Goal: Transaction & Acquisition: Purchase product/service

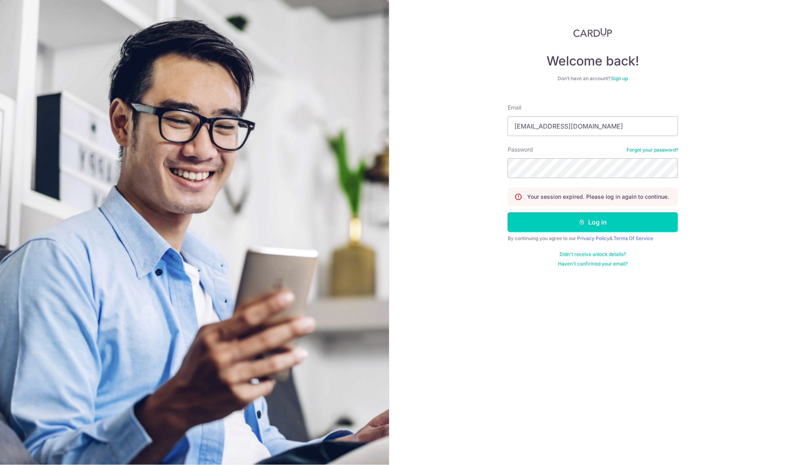
type input "[EMAIL_ADDRESS][DOMAIN_NAME]"
click at [593, 222] on button "Log in" at bounding box center [593, 222] width 170 height 20
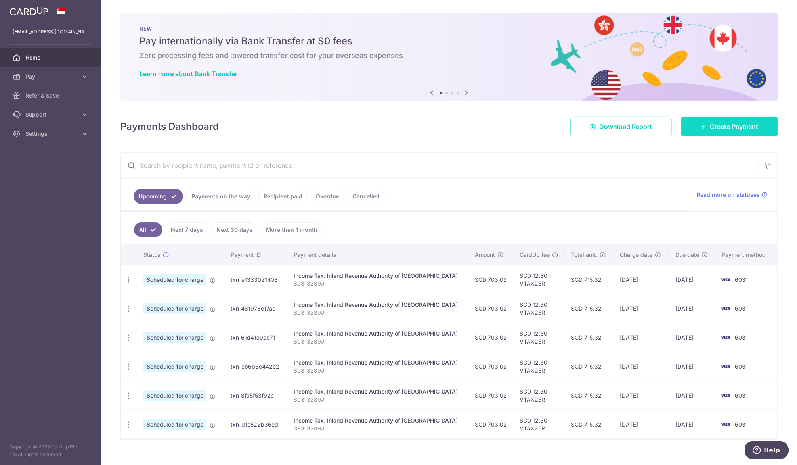
click at [712, 125] on span "Create Payment" at bounding box center [734, 127] width 48 height 10
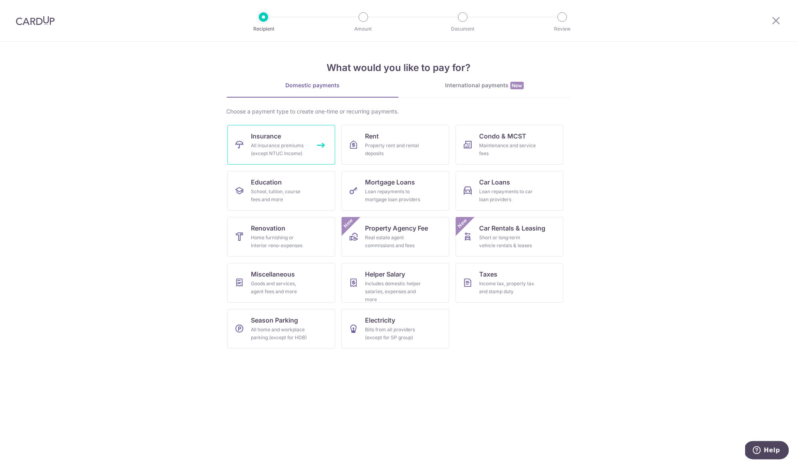
click at [298, 155] on div "All insurance premiums (except NTUC Income)" at bounding box center [279, 150] width 57 height 16
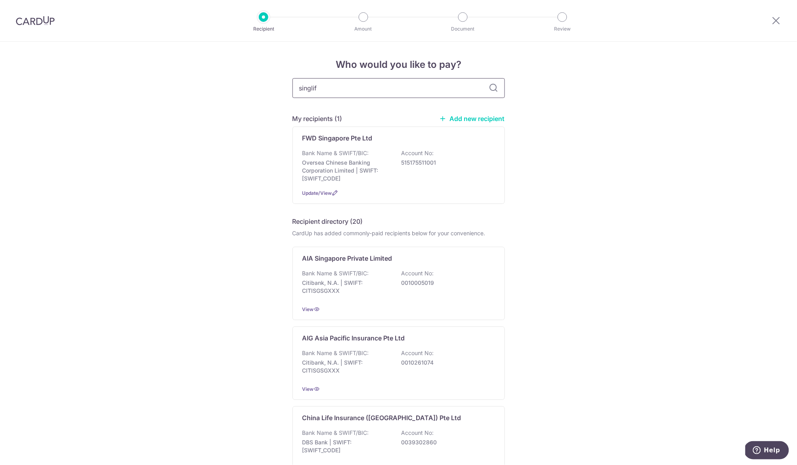
type input "singlife"
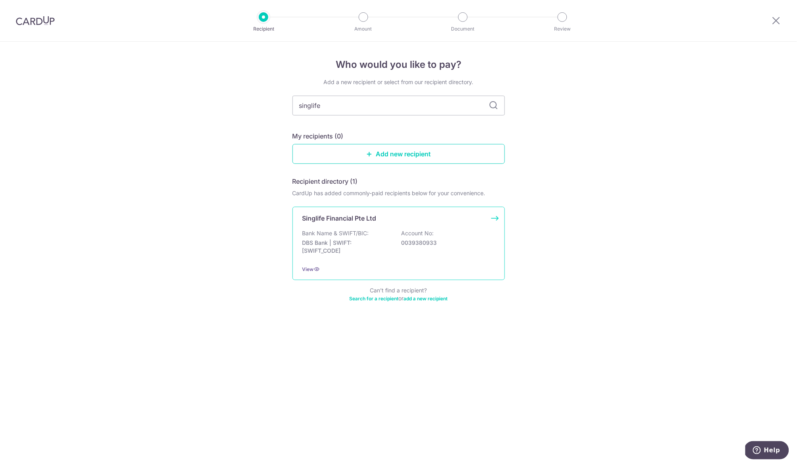
drag, startPoint x: 353, startPoint y: 86, endPoint x: 370, endPoint y: 243, distance: 157.6
click at [370, 243] on p "DBS Bank | SWIFT: DBSSSGSGXXX" at bounding box center [346, 247] width 89 height 16
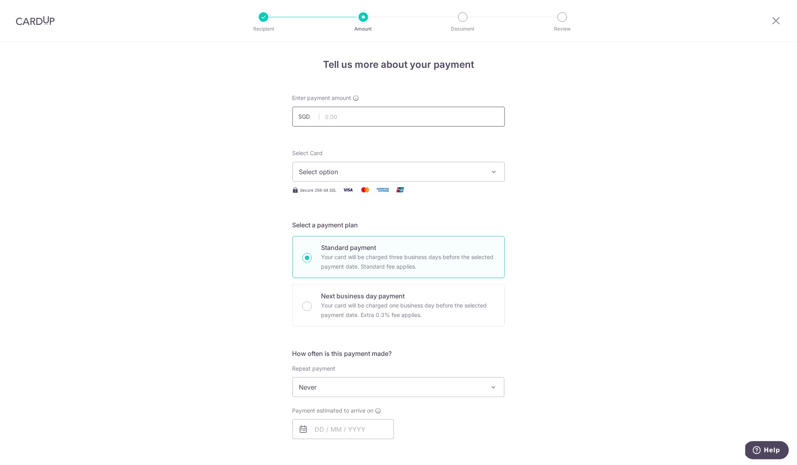
click at [396, 110] on input "text" at bounding box center [399, 117] width 212 height 20
click at [441, 112] on input "text" at bounding box center [399, 117] width 212 height 20
type input "15,046.95"
click at [364, 168] on span "Select option" at bounding box center [391, 172] width 185 height 10
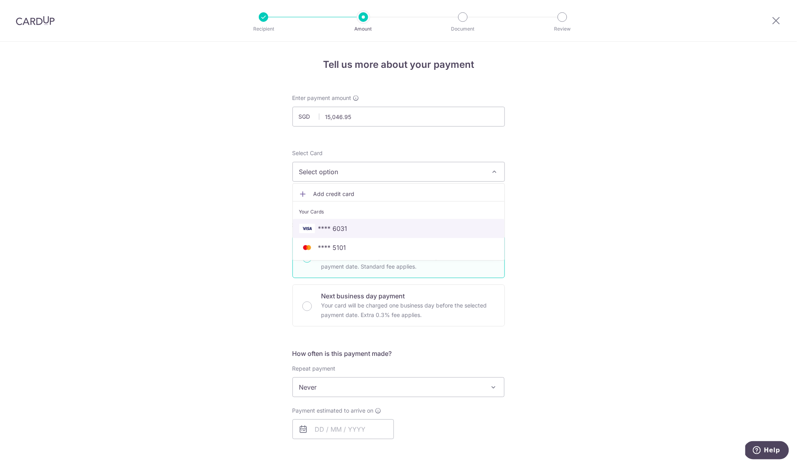
click at [377, 225] on span "**** 6031" at bounding box center [398, 229] width 199 height 10
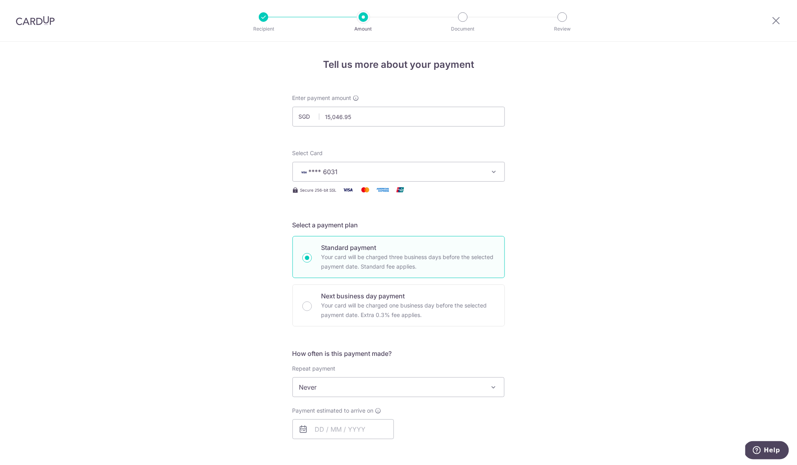
click at [455, 173] on span "**** 6031" at bounding box center [391, 172] width 185 height 10
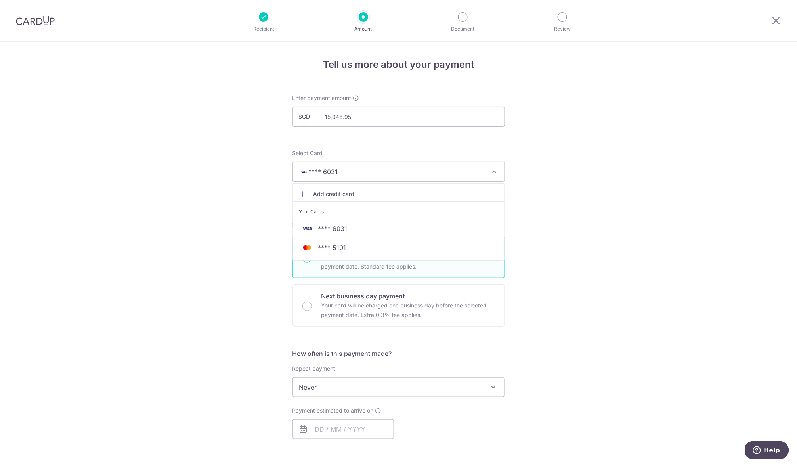
click at [571, 189] on div "Tell us more about your payment Enter payment amount SGD 15,046.95 15046.95 Sel…" at bounding box center [398, 395] width 797 height 706
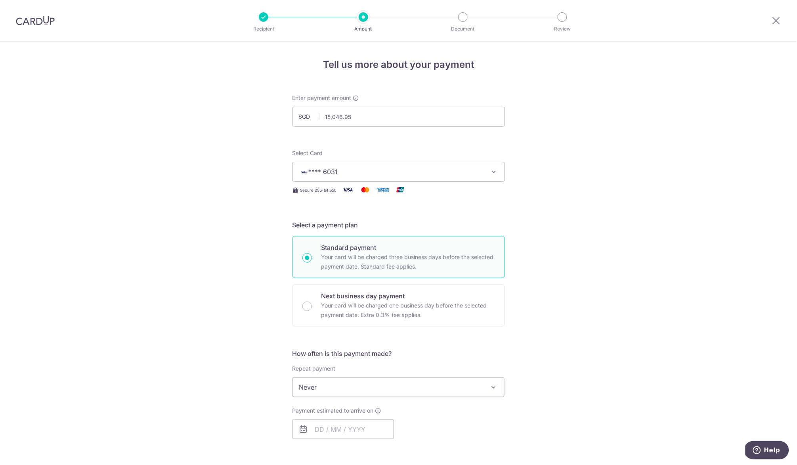
scroll to position [48, 0]
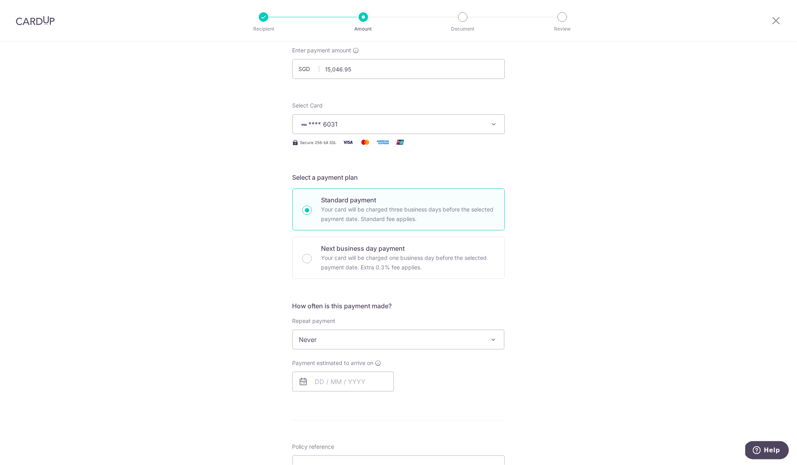
click at [391, 341] on span "Never" at bounding box center [399, 339] width 212 height 19
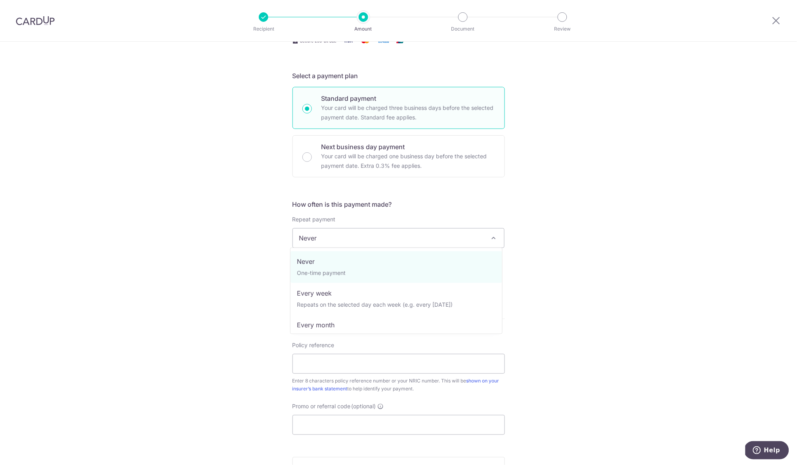
click at [369, 238] on span "Never" at bounding box center [399, 237] width 212 height 19
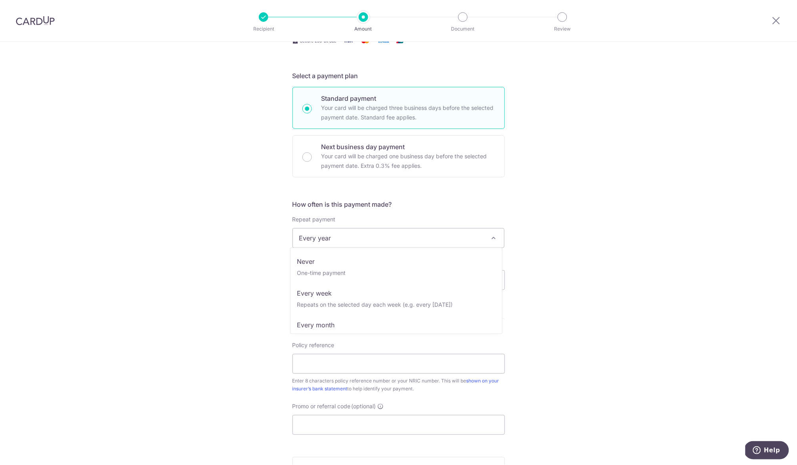
click at [423, 235] on span "Every year" at bounding box center [399, 237] width 212 height 19
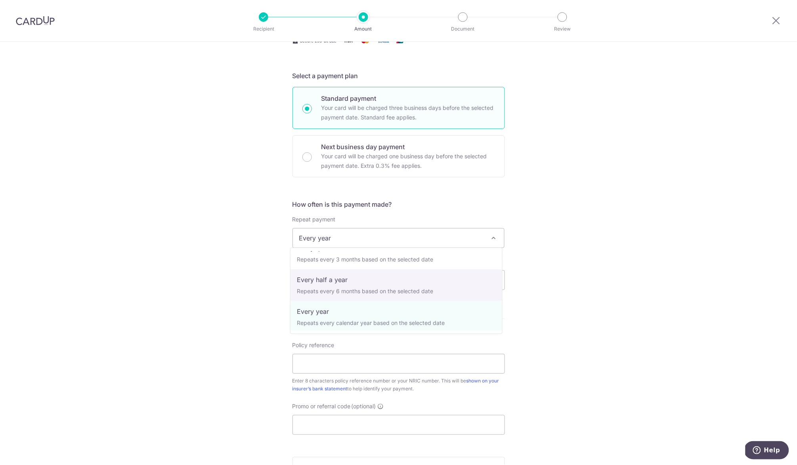
scroll to position [0, 0]
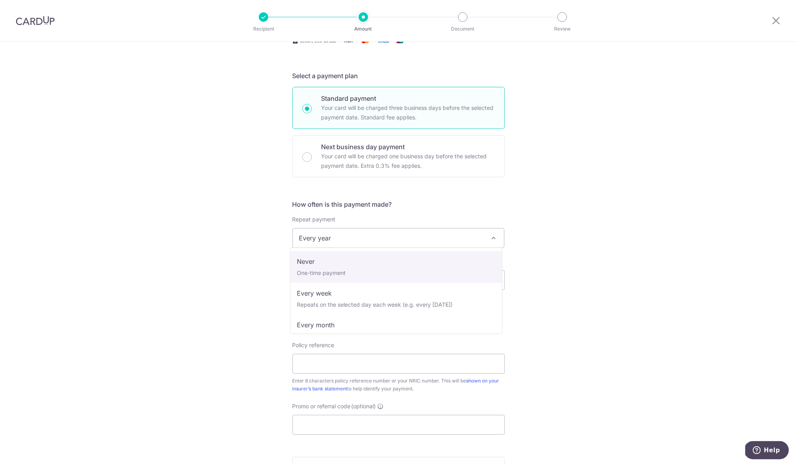
select select "1"
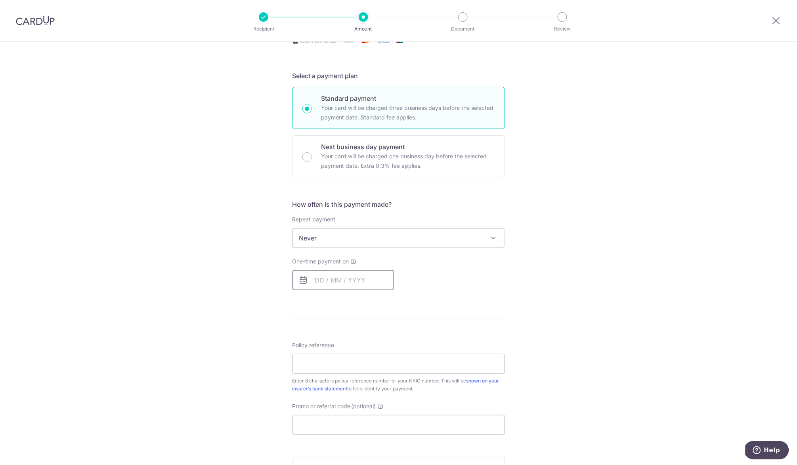
click at [372, 274] on input "text" at bounding box center [343, 280] width 101 height 20
click at [374, 337] on link "2" at bounding box center [372, 336] width 13 height 13
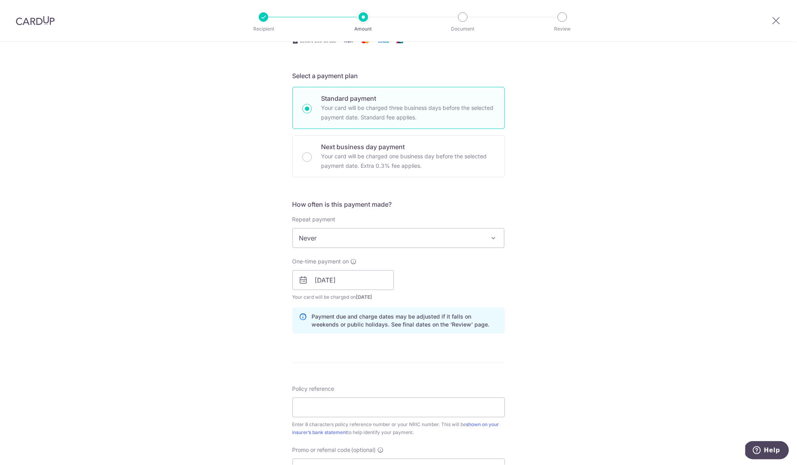
scroll to position [194, 0]
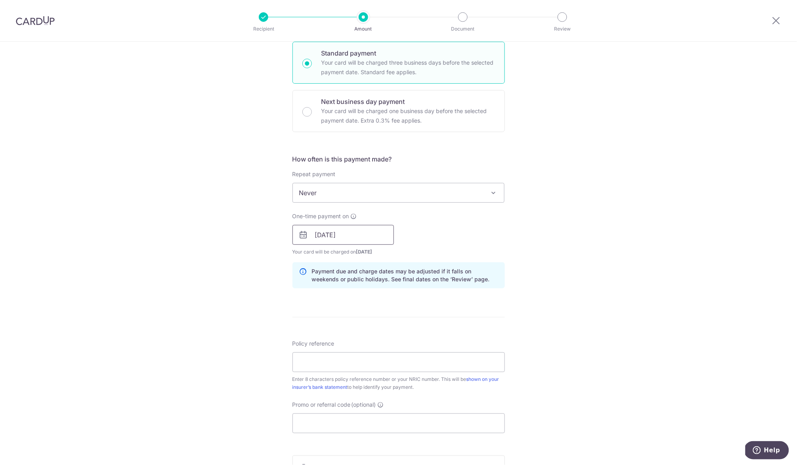
click at [331, 225] on input "02/10/2025" at bounding box center [343, 235] width 101 height 20
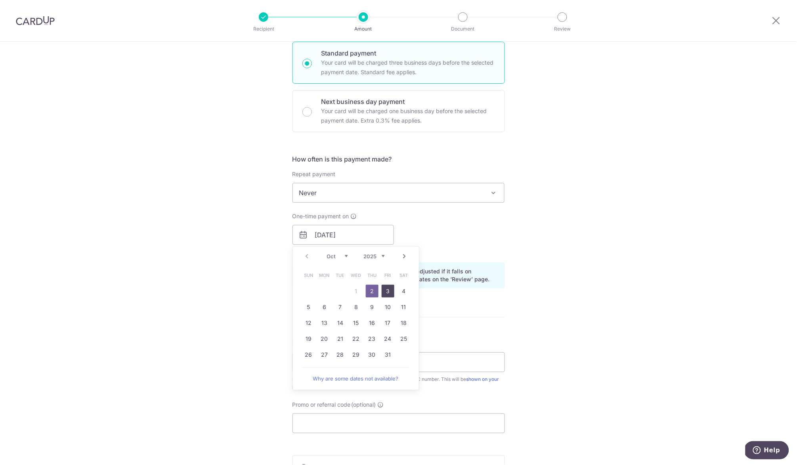
click at [386, 287] on link "3" at bounding box center [388, 291] width 13 height 13
type input "[DATE]"
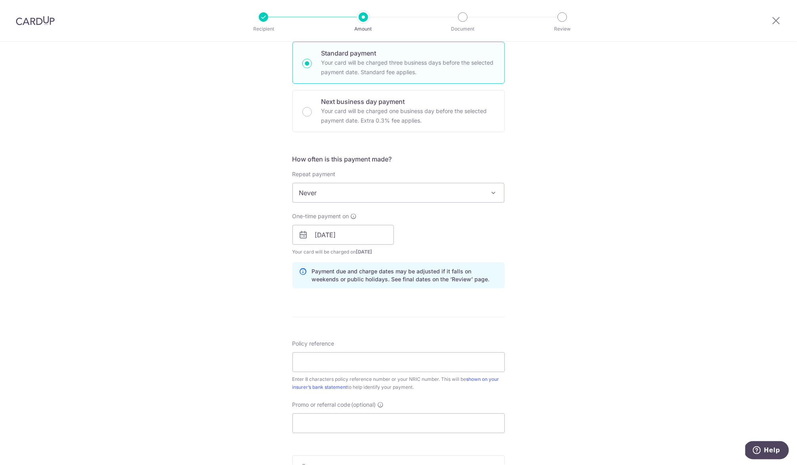
click at [508, 218] on div "Tell us more about your payment Enter payment amount SGD 15,046.95 15046.95 Sel…" at bounding box center [398, 222] width 797 height 750
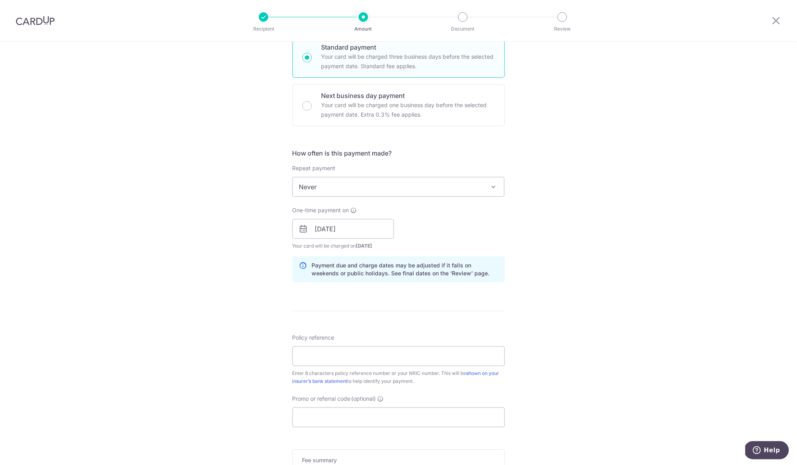
scroll to position [212, 0]
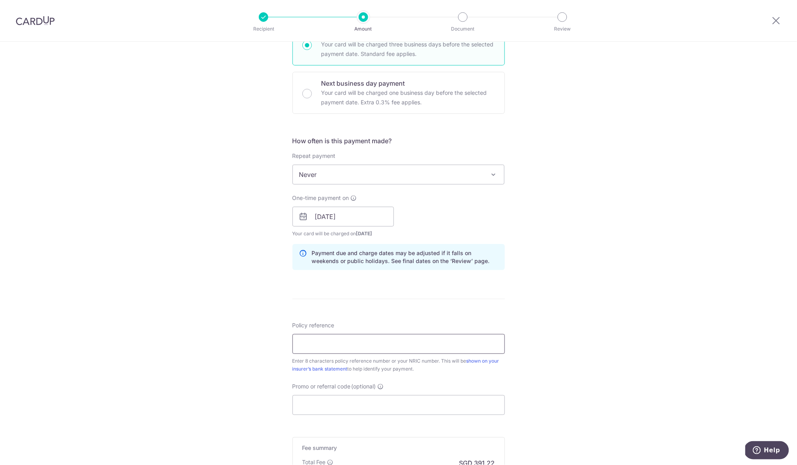
click at [415, 341] on input "Policy reference" at bounding box center [399, 344] width 212 height 20
click at [409, 344] on input "Policy reference" at bounding box center [399, 344] width 212 height 20
click at [325, 349] on input "Policy reference" at bounding box center [399, 344] width 212 height 20
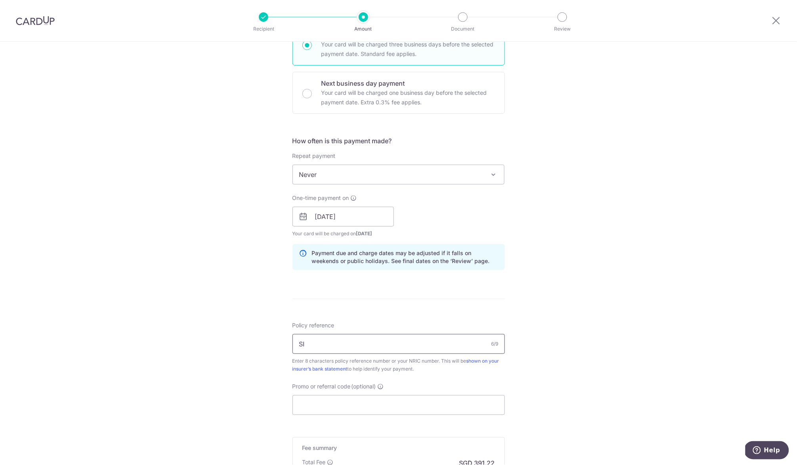
type input "S"
drag, startPoint x: 360, startPoint y: 344, endPoint x: 360, endPoint y: 337, distance: 7.1
click at [360, 341] on input "Policy reference" at bounding box center [399, 344] width 212 height 20
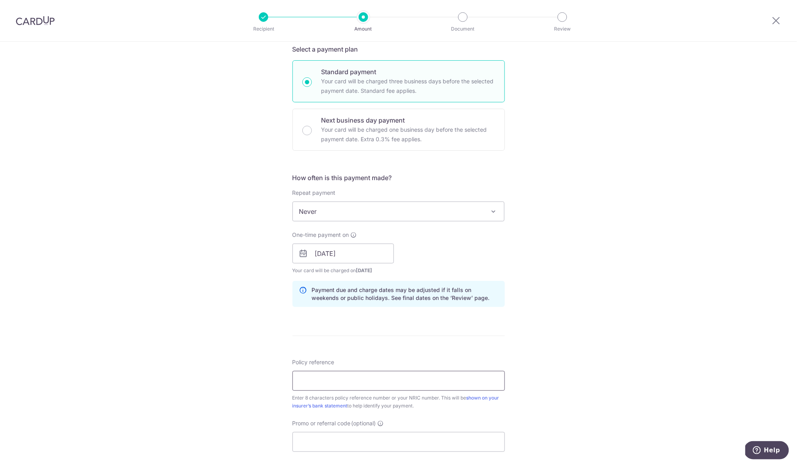
scroll to position [182, 0]
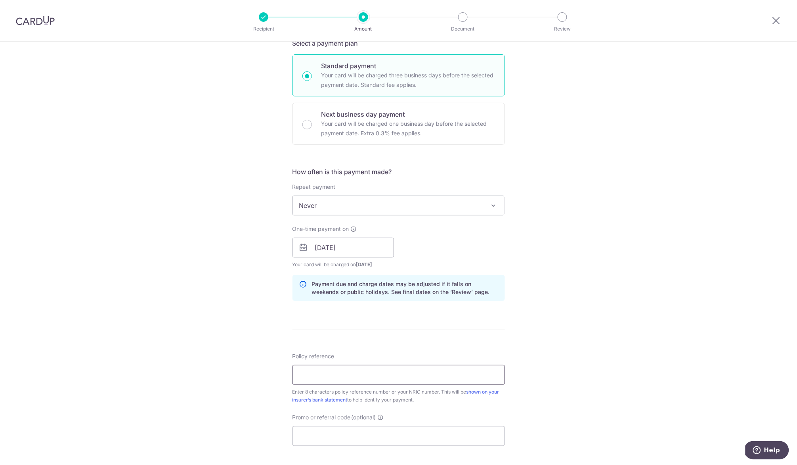
click at [397, 383] on div "Policy reference 0/9 Enter 8 characters policy reference number or your NRIC nu…" at bounding box center [399, 378] width 212 height 52
click at [465, 368] on input "Policy reference" at bounding box center [399, 375] width 212 height 20
paste input "83854591"
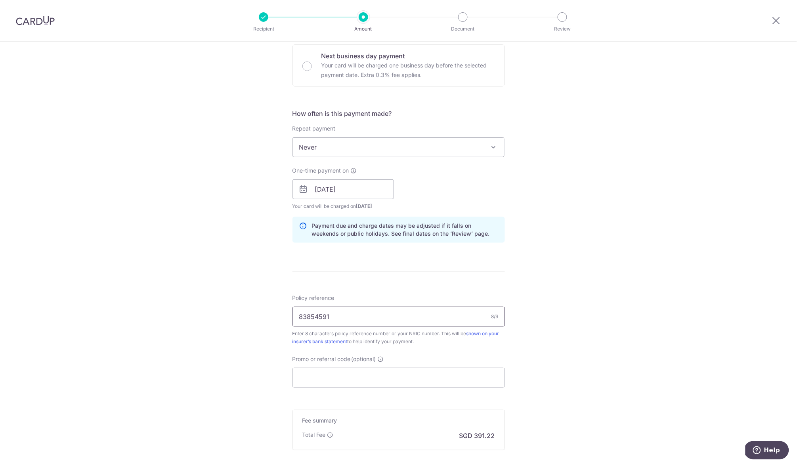
scroll to position [287, 0]
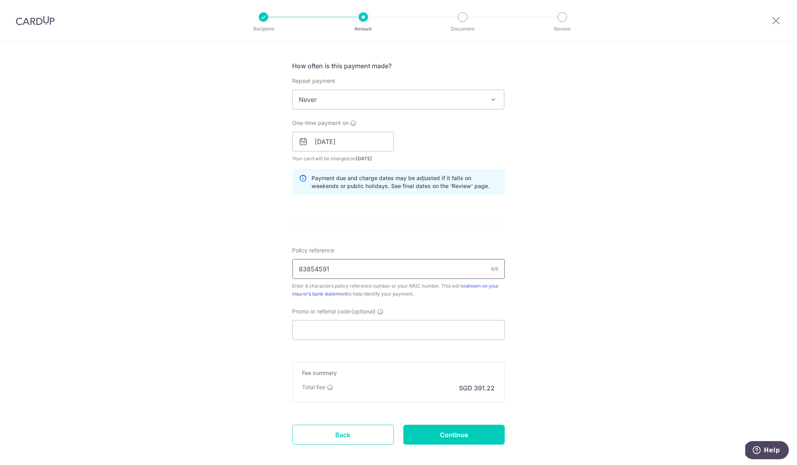
type input "83854591"
click at [458, 338] on form "Enter payment amount SGD 15,046.95 15046.95 Select Card **** 6031 Add credit ca…" at bounding box center [399, 137] width 212 height 660
click at [459, 316] on div "Promo or referral code (optional) The discounted fee will be shown on the revie…" at bounding box center [399, 323] width 212 height 33
click at [459, 325] on input "Promo or referral code (optional)" at bounding box center [399, 330] width 212 height 20
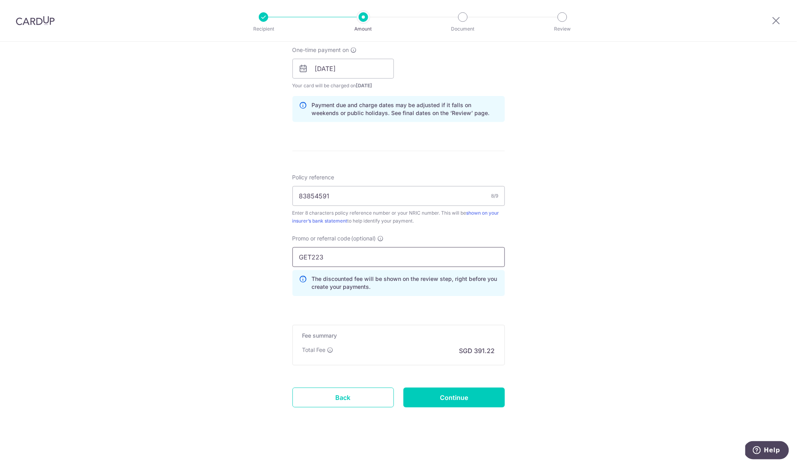
scroll to position [360, 0]
type input "GET225"
click at [471, 396] on input "Continue" at bounding box center [454, 397] width 101 height 20
type input "Create Schedule"
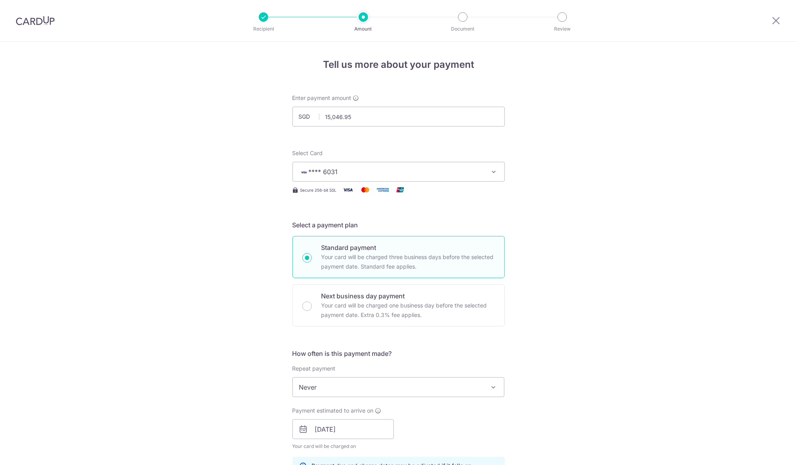
scroll to position [371, 0]
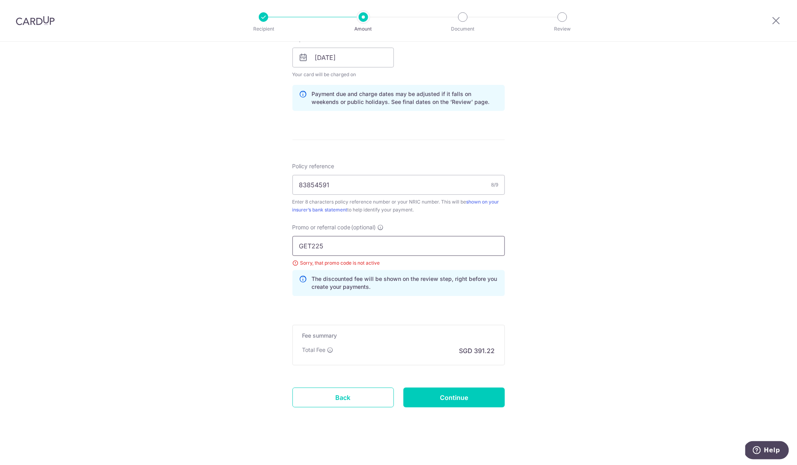
click at [305, 247] on input "GET225" at bounding box center [399, 246] width 212 height 20
type input "OFF225"
click at [433, 398] on input "Continue" at bounding box center [454, 397] width 101 height 20
type input "Update Schedule"
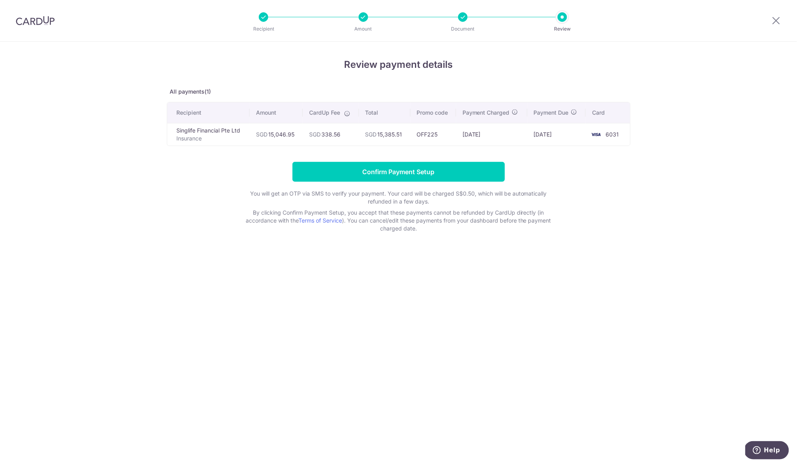
click at [362, 138] on td "SGD 15,385.51" at bounding box center [385, 134] width 52 height 23
click at [279, 138] on td "SGD 15,046.95" at bounding box center [276, 134] width 53 height 23
click at [266, 138] on td "SGD 15,046.95" at bounding box center [276, 134] width 53 height 23
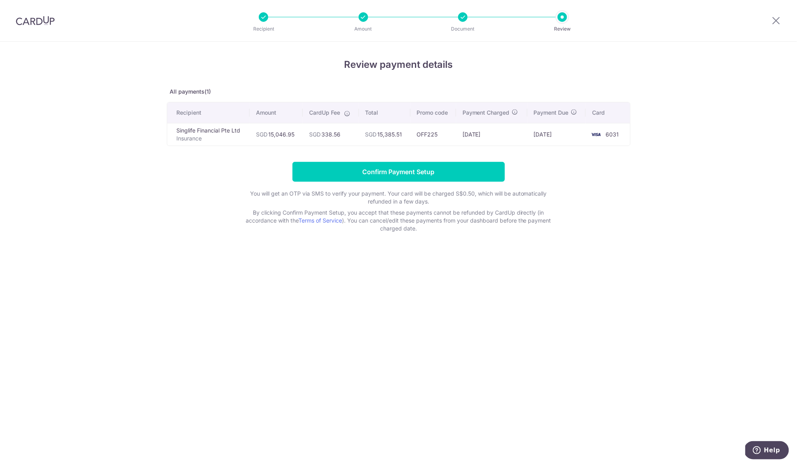
click at [266, 138] on td "SGD 15,046.95" at bounding box center [276, 134] width 53 height 23
drag, startPoint x: 266, startPoint y: 138, endPoint x: 310, endPoint y: 134, distance: 43.8
click at [271, 138] on td "SGD 15,046.95" at bounding box center [276, 134] width 53 height 23
click at [341, 132] on td "SGD 338.56" at bounding box center [331, 134] width 56 height 23
click at [242, 144] on td "Singlife Financial Pte Ltd Insurance" at bounding box center [208, 134] width 83 height 23
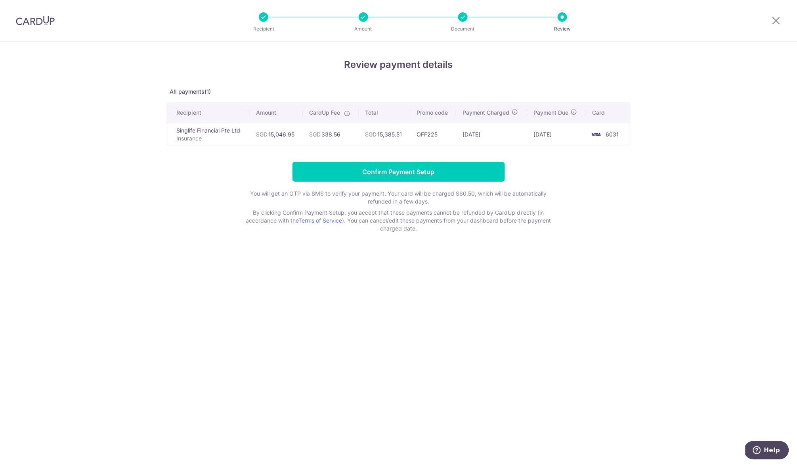
click at [201, 123] on td "Singlife Financial Pte Ltd Insurance" at bounding box center [208, 134] width 83 height 23
click at [229, 123] on th "Recipient" at bounding box center [208, 112] width 83 height 21
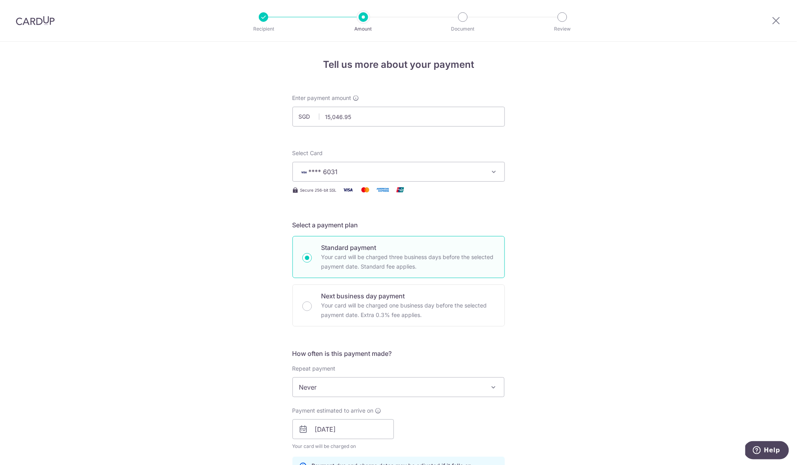
click at [268, 14] on div at bounding box center [264, 17] width 10 height 10
click at [775, 18] on icon at bounding box center [777, 20] width 10 height 10
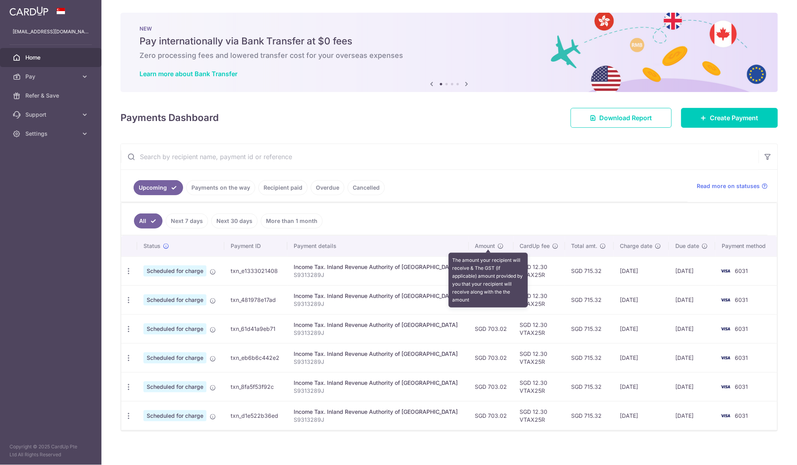
scroll to position [4, 0]
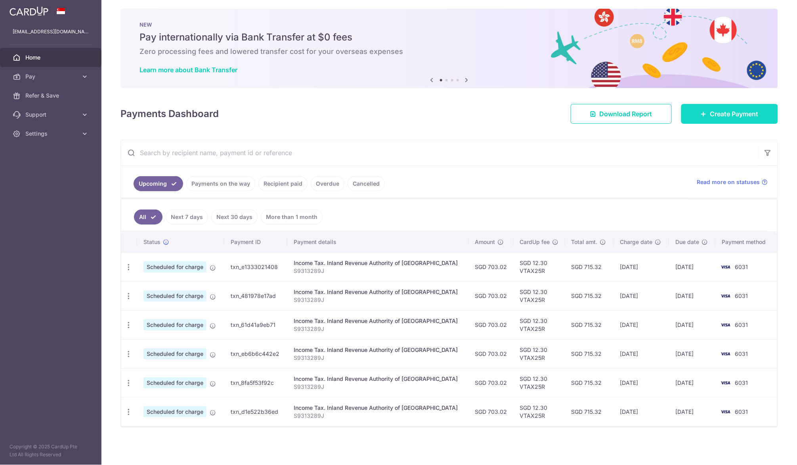
click at [704, 109] on link "Create Payment" at bounding box center [729, 114] width 97 height 20
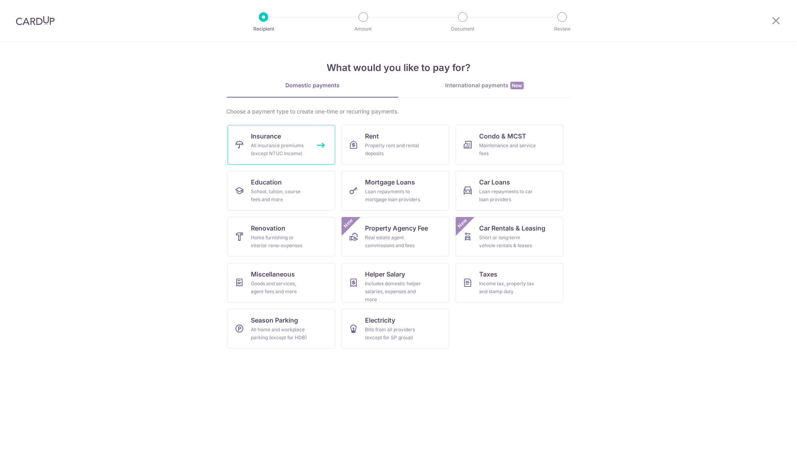
click at [289, 138] on link "Insurance All insurance premiums (except NTUC Income)" at bounding box center [282, 145] width 108 height 40
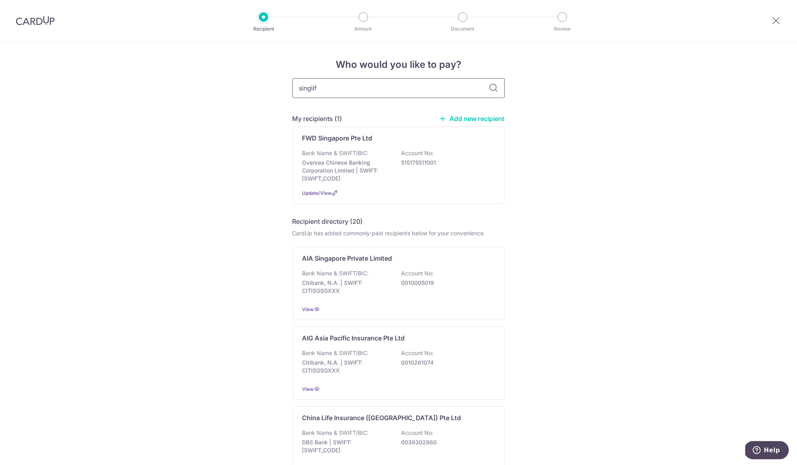
type input "singlife"
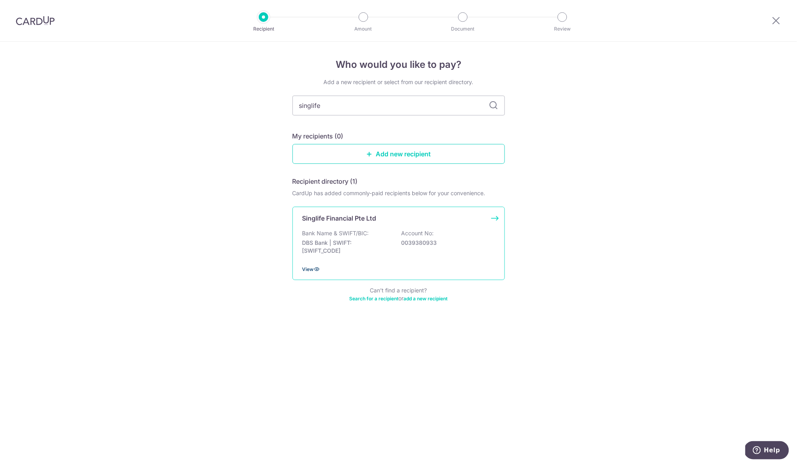
click at [317, 270] on icon at bounding box center [317, 269] width 6 height 6
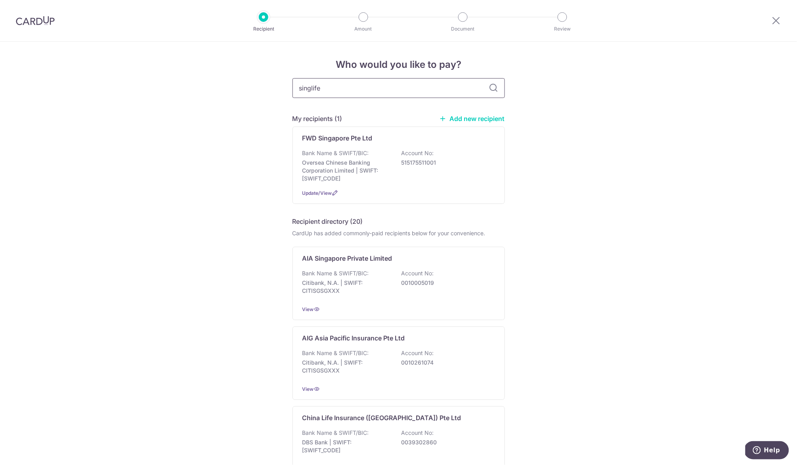
type input "singlife"
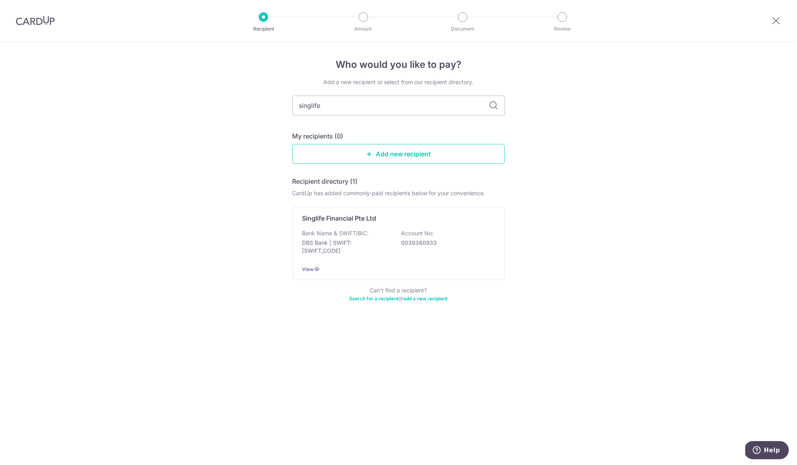
click at [578, 117] on div "Who would you like to pay? Add a new recipient or select from our recipient dir…" at bounding box center [398, 253] width 797 height 423
click at [384, 224] on div "Singlife Financial Pte Ltd Bank Name & SWIFT/BIC: DBS Bank | SWIFT: DBSSSGSGXXX…" at bounding box center [399, 243] width 212 height 73
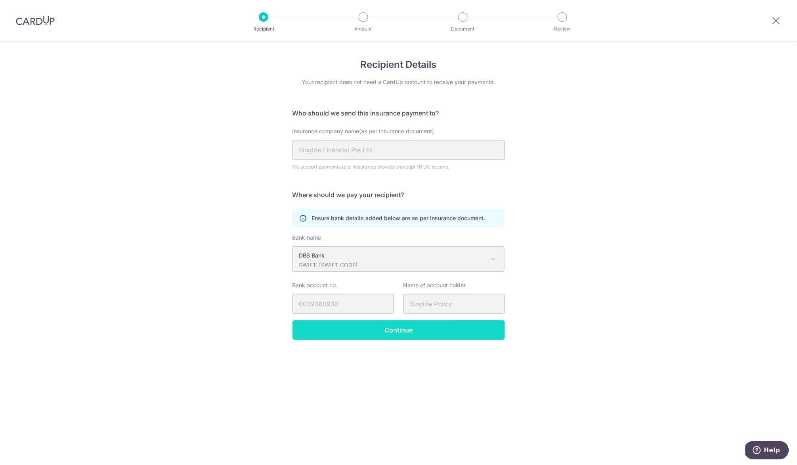
click at [423, 324] on input "Continue" at bounding box center [399, 330] width 212 height 20
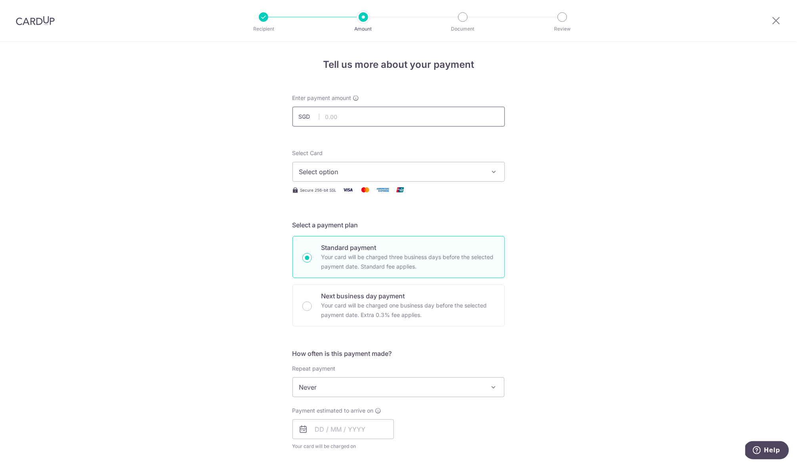
click at [432, 120] on input "text" at bounding box center [399, 117] width 212 height 20
click at [432, 119] on input "text" at bounding box center [399, 117] width 212 height 20
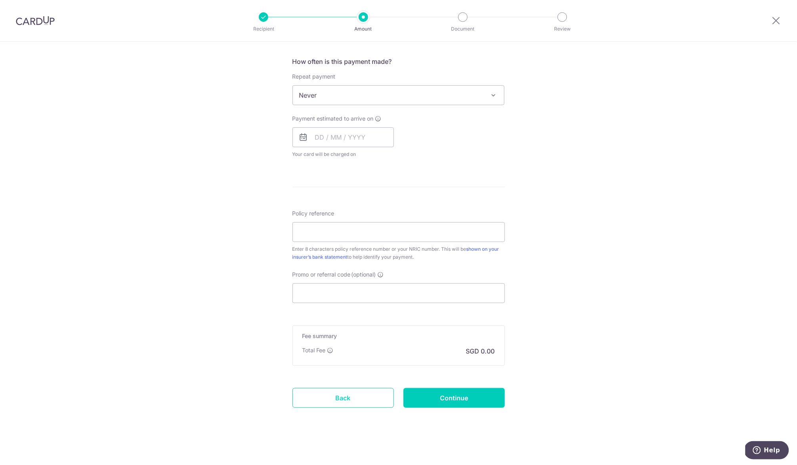
click at [352, 394] on link "Back" at bounding box center [343, 398] width 101 height 20
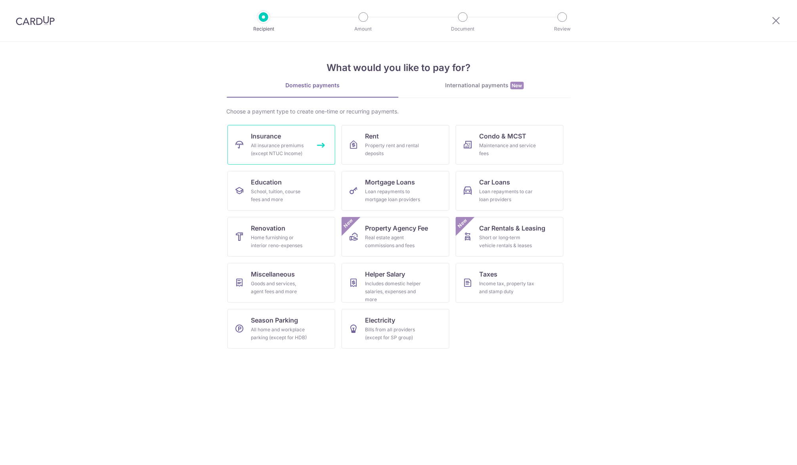
click at [279, 143] on div "All insurance premiums (except NTUC Income)" at bounding box center [279, 150] width 57 height 16
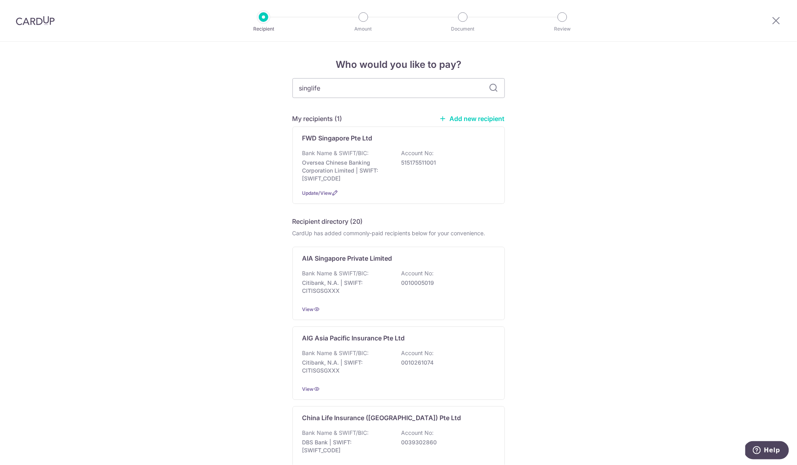
type input "singlife"
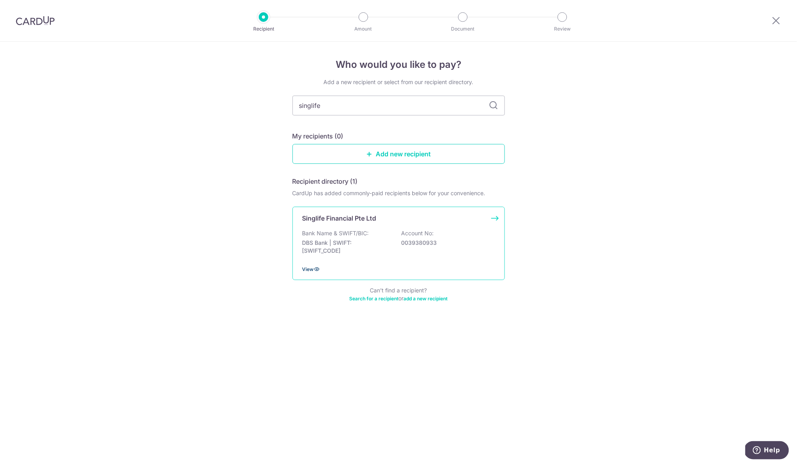
click at [310, 268] on span "View" at bounding box center [307, 269] width 11 height 6
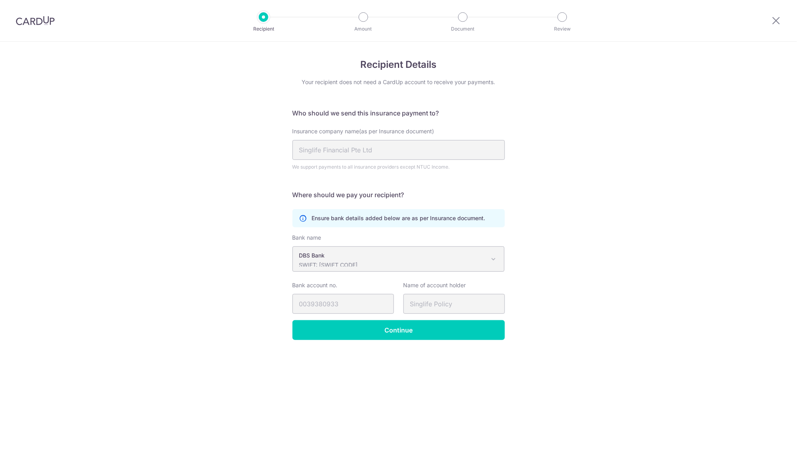
click at [337, 267] on span "DBS Bank SWIFT: [SWIFT_CODE]" at bounding box center [399, 259] width 212 height 25
click at [356, 261] on p "SWIFT: [SWIFT_CODE]" at bounding box center [392, 265] width 186 height 8
drag, startPoint x: 358, startPoint y: 260, endPoint x: 393, endPoint y: 257, distance: 34.7
click at [360, 261] on p "SWIFT: [SWIFT_CODE]" at bounding box center [392, 265] width 186 height 8
click at [393, 257] on p "DBS Bank" at bounding box center [392, 255] width 186 height 8
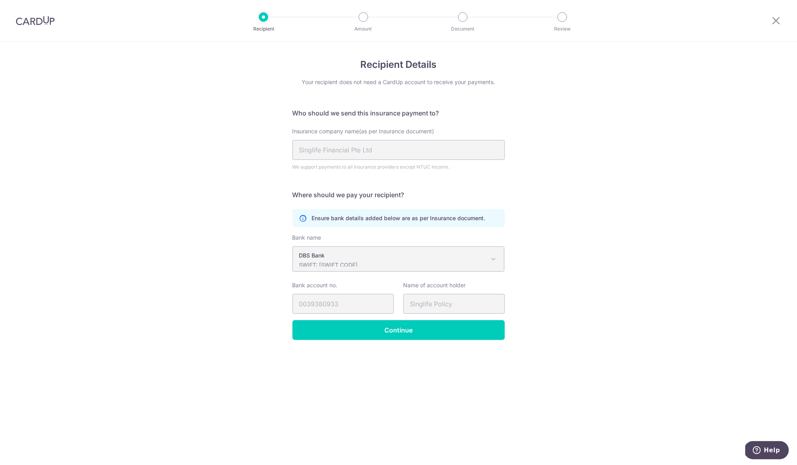
click at [393, 257] on p "DBS Bank" at bounding box center [392, 255] width 186 height 8
click at [782, 26] on div at bounding box center [776, 20] width 41 height 41
click at [780, 21] on icon at bounding box center [777, 20] width 10 height 10
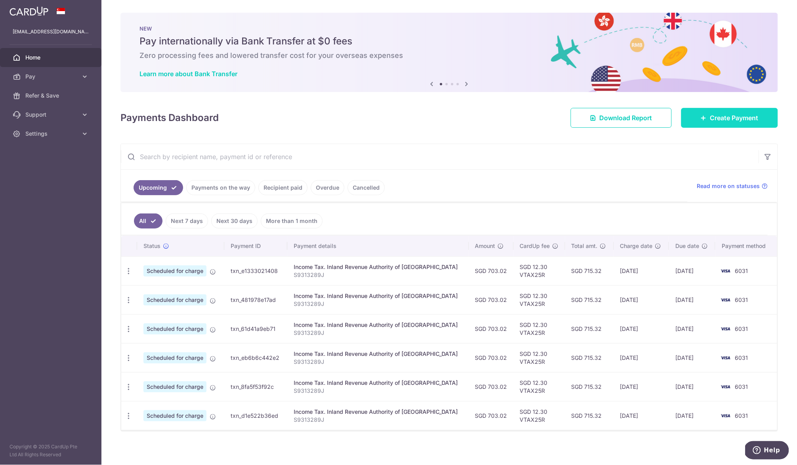
click at [716, 124] on link "Create Payment" at bounding box center [729, 118] width 97 height 20
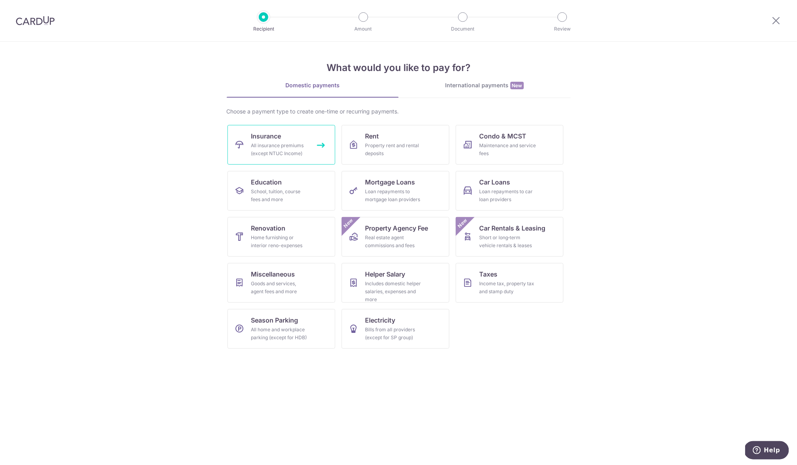
click at [261, 138] on span "Insurance" at bounding box center [266, 136] width 30 height 10
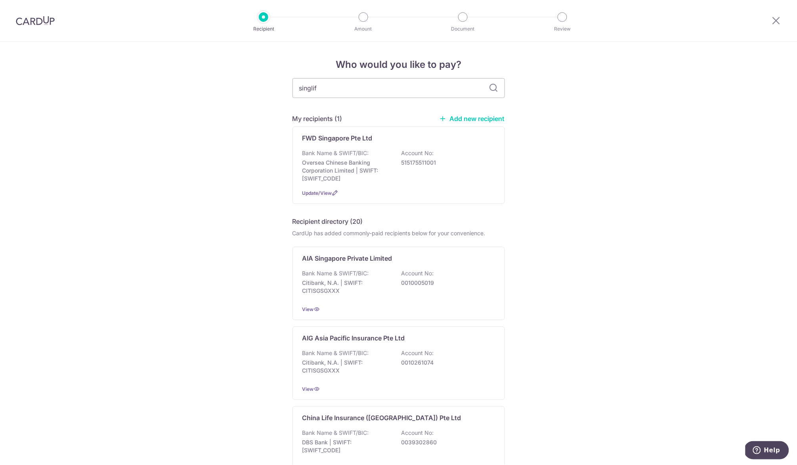
type input "singlife"
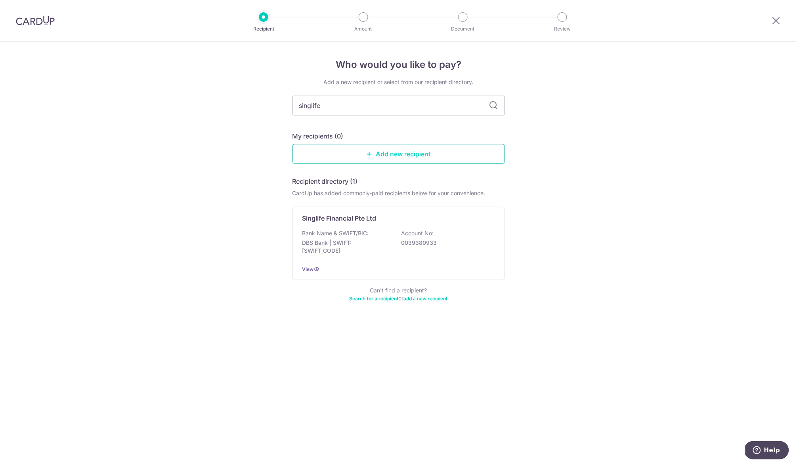
click at [443, 149] on link "Add new recipient" at bounding box center [399, 154] width 212 height 20
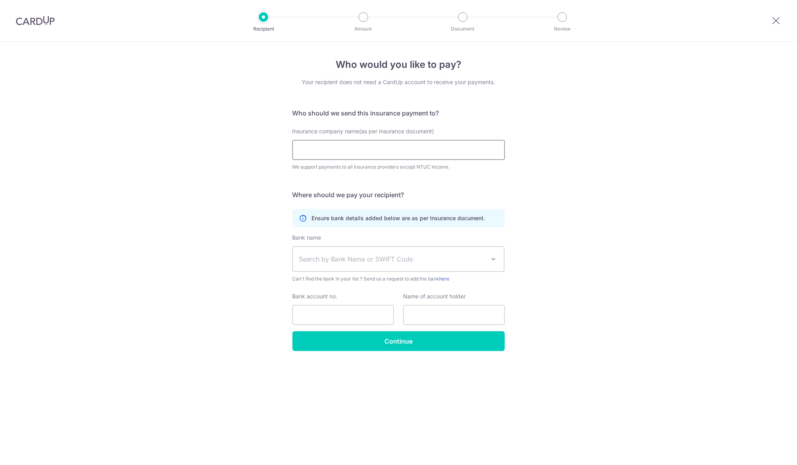
click at [443, 149] on input "Insurance company name(as per Insurance document)" at bounding box center [399, 150] width 212 height 20
type input "Singapore Life Ltd"
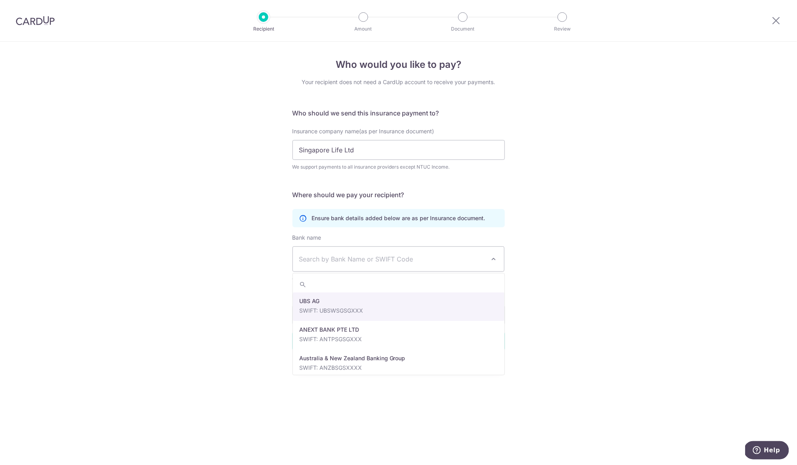
click at [452, 249] on span "Search by Bank Name or SWIFT Code" at bounding box center [399, 259] width 212 height 25
type input "dbs"
select select "6"
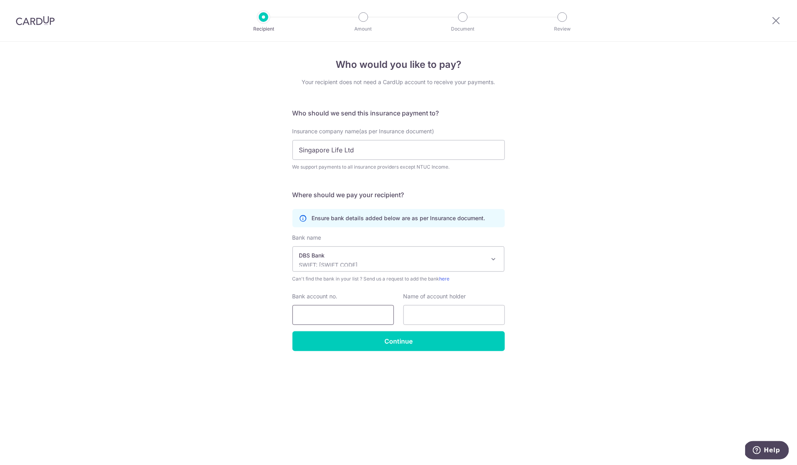
click at [371, 323] on input "Bank account no." at bounding box center [343, 315] width 101 height 20
type input "0039585950"
click at [443, 307] on input "text" at bounding box center [454, 315] width 101 height 20
paste input "Singapore Life Ltd"
type input "Singapore Life Ltd"
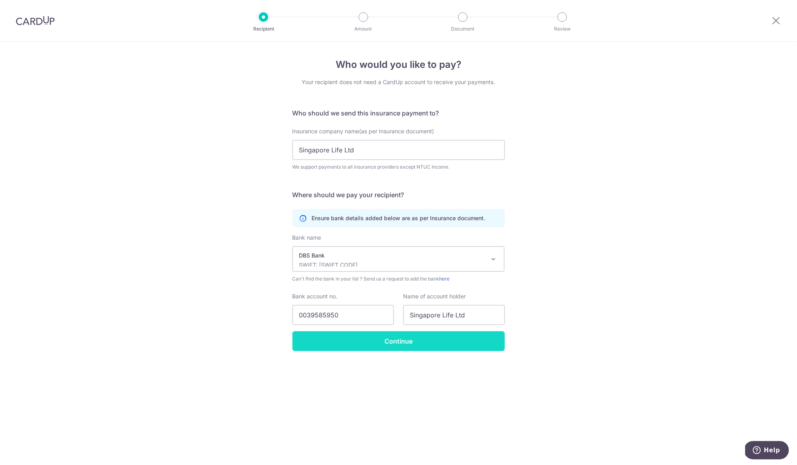
click at [461, 340] on input "Continue" at bounding box center [399, 341] width 212 height 20
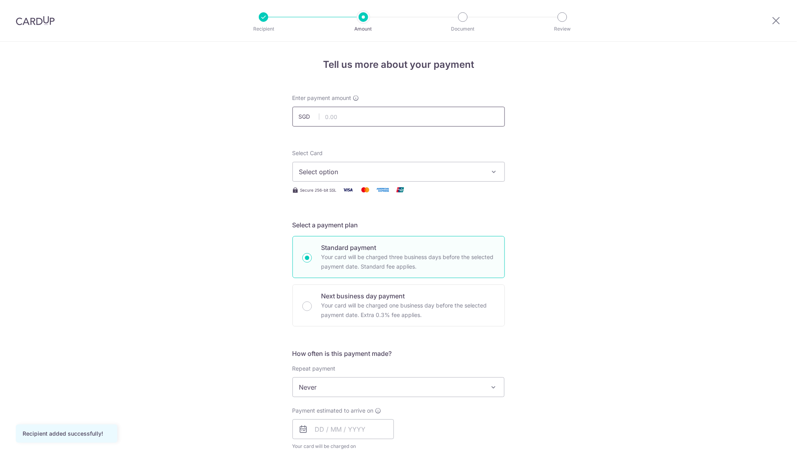
click at [403, 116] on input "text" at bounding box center [399, 117] width 212 height 20
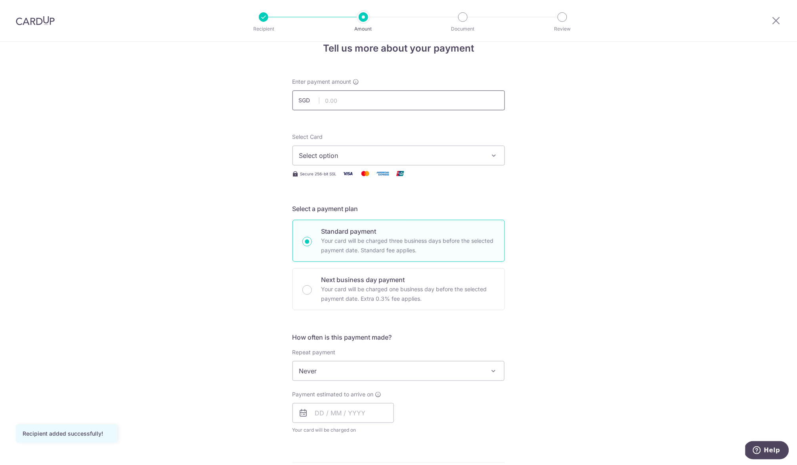
scroll to position [22, 0]
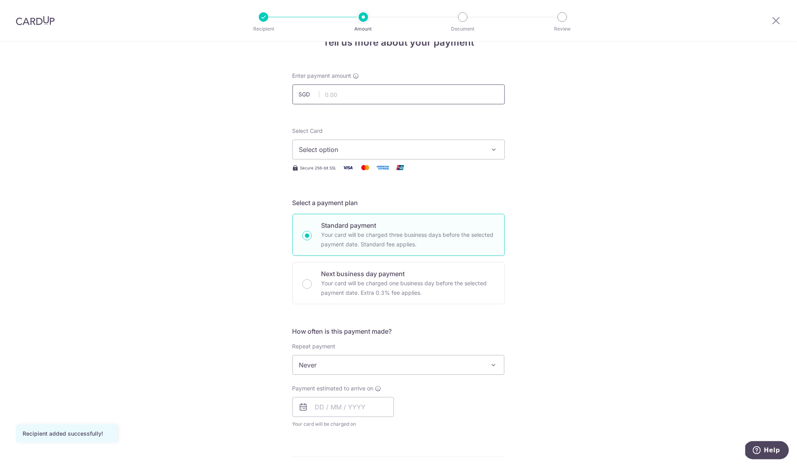
click at [373, 96] on input "text" at bounding box center [399, 94] width 212 height 20
type input "15,046.95"
click at [345, 149] on span "Select option" at bounding box center [391, 150] width 185 height 10
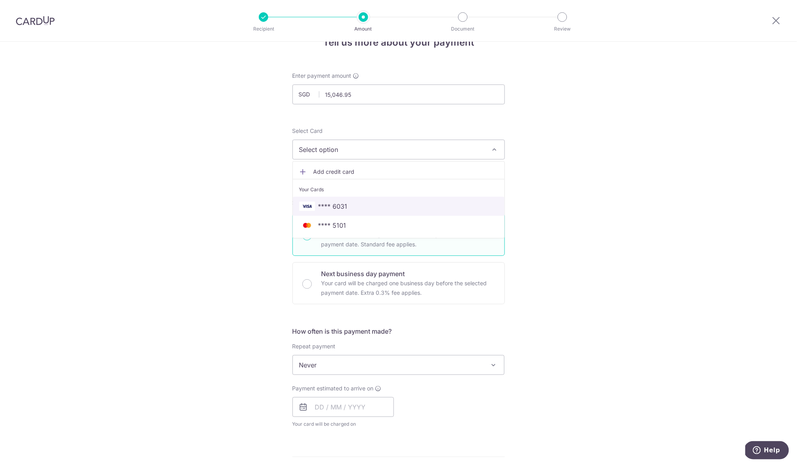
click at [339, 207] on span "**** 6031" at bounding box center [332, 206] width 29 height 10
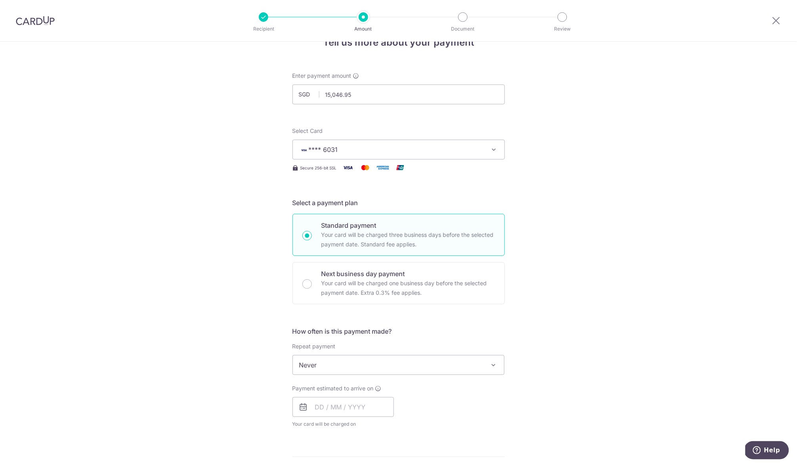
click at [406, 360] on span "Never" at bounding box center [399, 364] width 212 height 19
click at [556, 334] on div "Tell us more about your payment Enter payment amount SGD 15,046.95 15046.95 Rec…" at bounding box center [398, 377] width 797 height 717
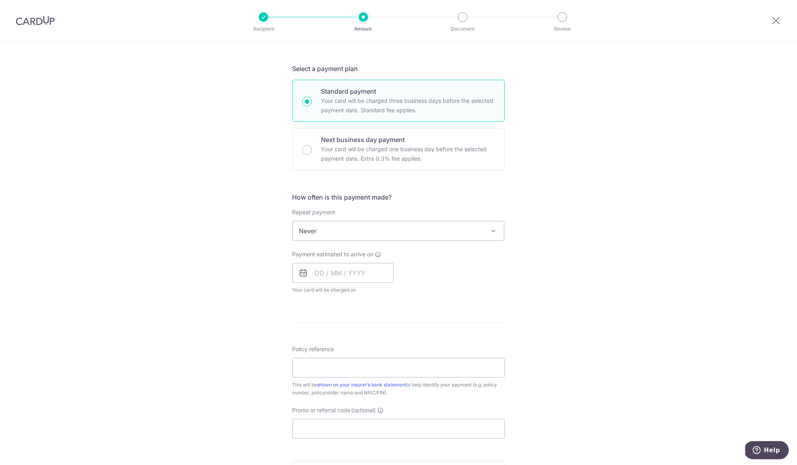
click at [335, 260] on div "Payment estimated to arrive on Your card will be charged on for the first payme…" at bounding box center [343, 272] width 101 height 44
click at [330, 267] on input "text" at bounding box center [343, 273] width 101 height 20
click at [387, 324] on link "3" at bounding box center [388, 329] width 13 height 13
type input "[DATE]"
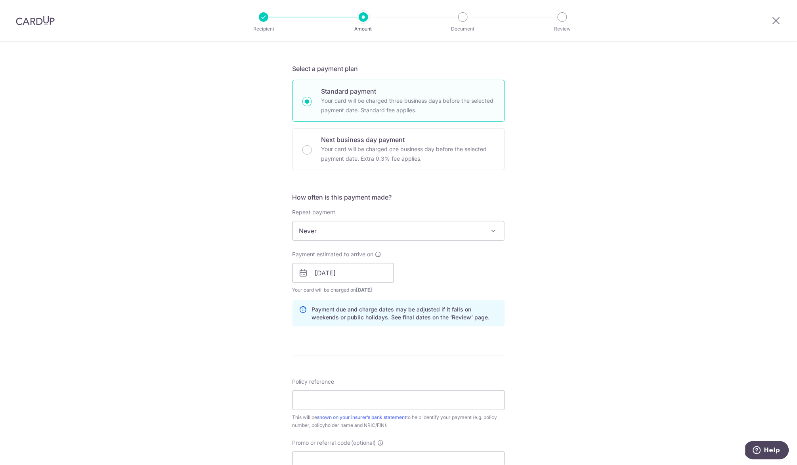
click at [519, 279] on div "Tell us more about your payment Enter payment amount SGD 15,046.95 15046.95 Rec…" at bounding box center [398, 260] width 797 height 750
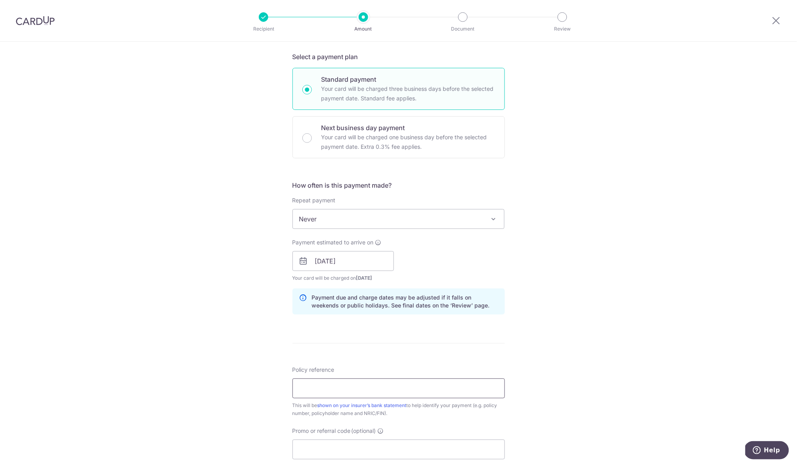
click at [449, 384] on input "Policy reference" at bounding box center [399, 388] width 212 height 20
paste input "83854"
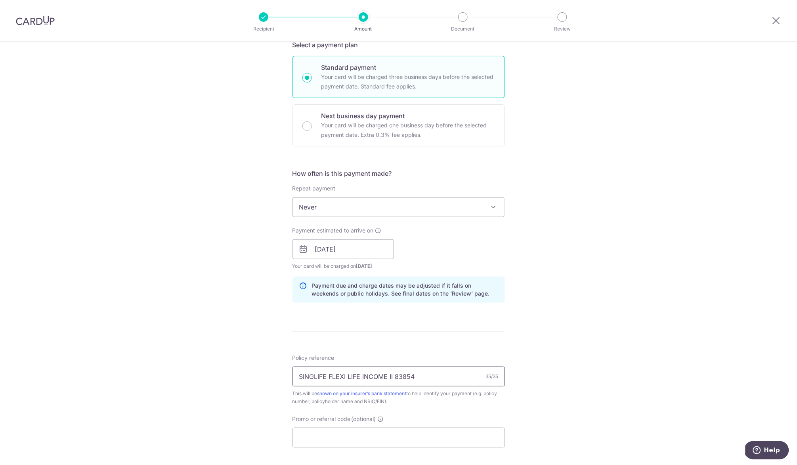
click at [390, 374] on input "SINGLIFE FLEXI LIFE INCOME II 83854" at bounding box center [399, 376] width 212 height 20
click at [411, 372] on input "SINGLIFE FLEXI LIFE INCOME 83854" at bounding box center [399, 376] width 212 height 20
paste input "591"
type input "SINGLIFE FLEXI LIFE INCOME 83854591"
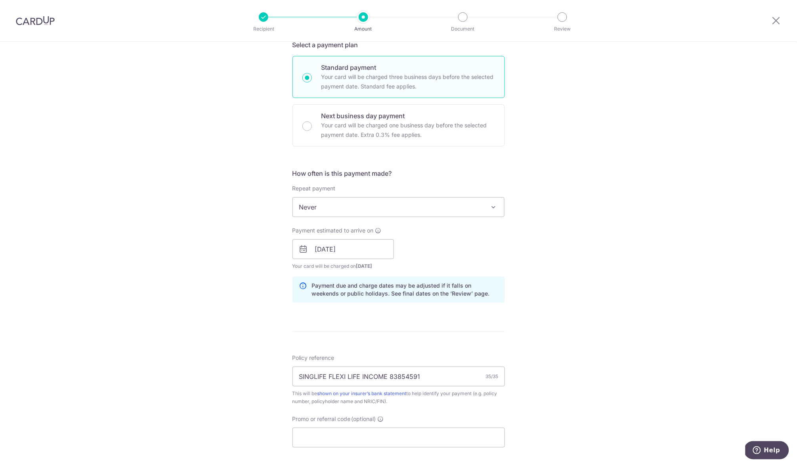
click at [373, 425] on div "Promo or referral code (optional) The discounted fee will be shown on the revie…" at bounding box center [399, 431] width 212 height 33
click at [377, 434] on input "Promo or referral code (optional)" at bounding box center [399, 437] width 212 height 20
type input "o"
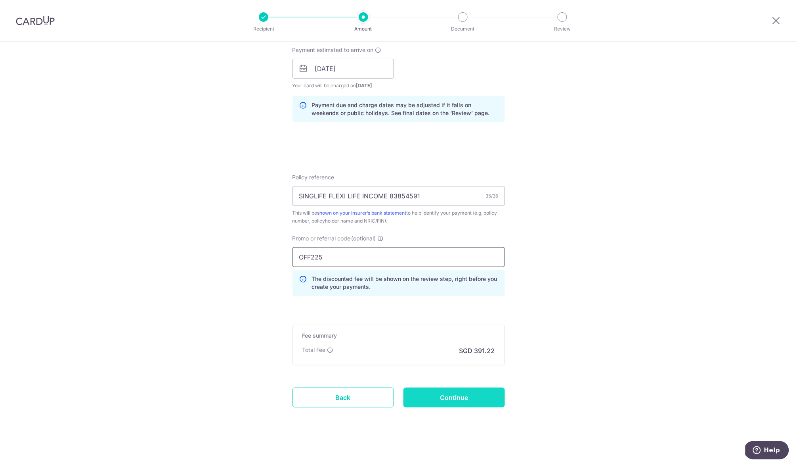
type input "OFF225"
click at [472, 403] on input "Continue" at bounding box center [454, 397] width 101 height 20
type input "Create Schedule"
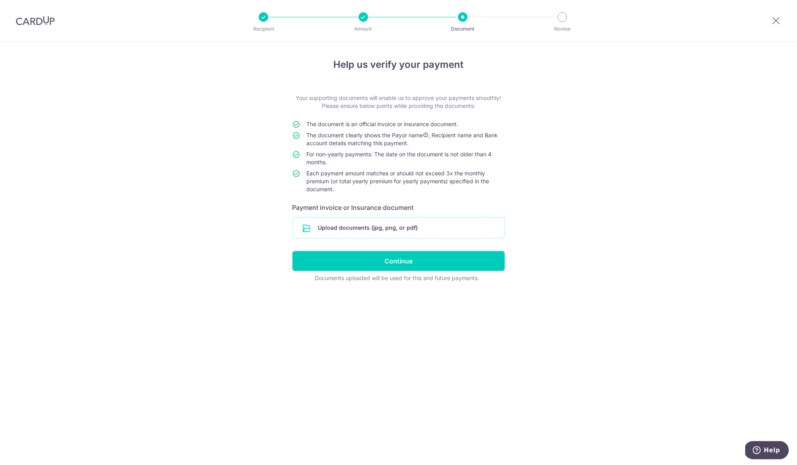
click at [345, 223] on input "file" at bounding box center [399, 227] width 212 height 21
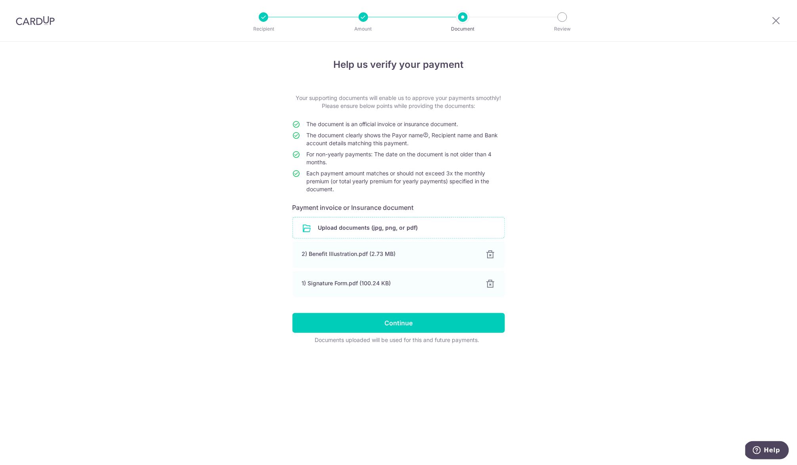
click at [389, 217] on input "file" at bounding box center [399, 227] width 212 height 21
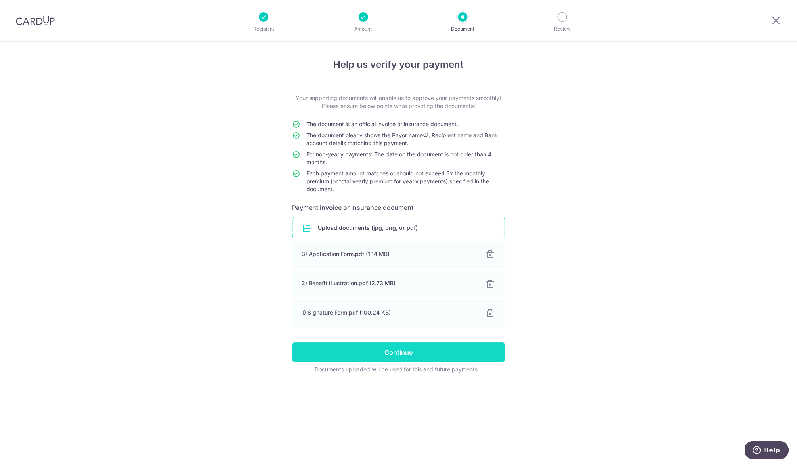
click at [445, 352] on input "Continue" at bounding box center [399, 352] width 212 height 20
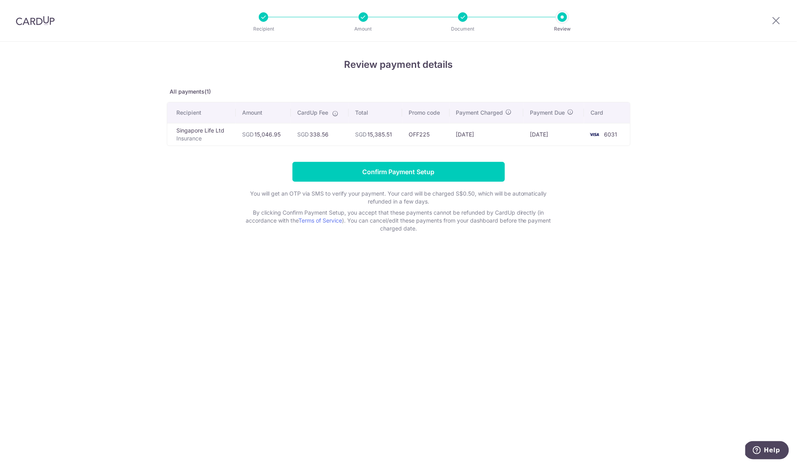
click at [265, 133] on td "SGD 15,046.95" at bounding box center [263, 134] width 55 height 23
copy td "15,046.95"
click at [434, 334] on div "Review payment details All payments(1) Recipient Amount CardUp Fee Total Promo …" at bounding box center [398, 253] width 797 height 423
click at [385, 181] on form "Confirm Payment Setup You will get an OTP via SMS to verify your payment. Your …" at bounding box center [399, 197] width 464 height 71
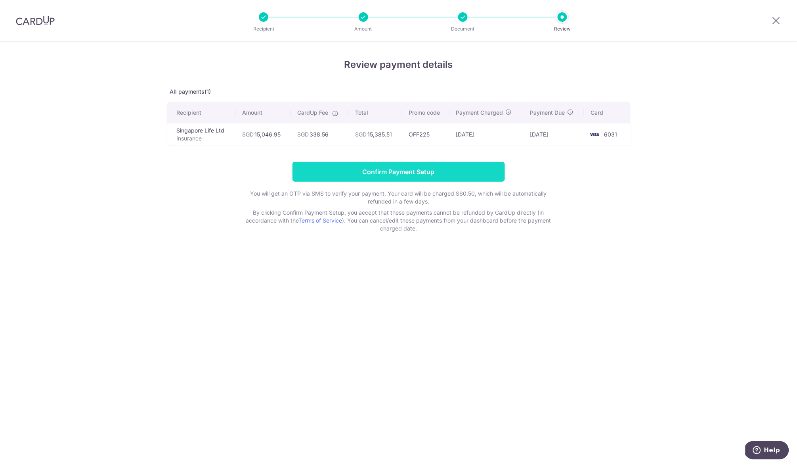
click at [387, 172] on input "Confirm Payment Setup" at bounding box center [399, 172] width 212 height 20
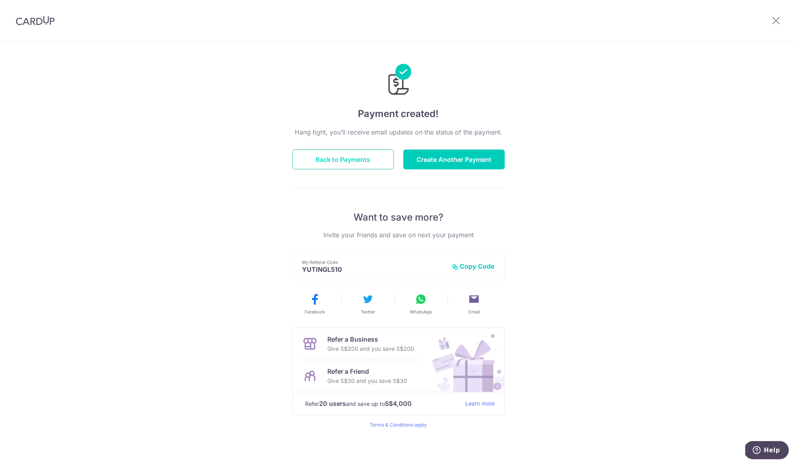
click at [352, 153] on button "Back to Payments" at bounding box center [343, 159] width 101 height 20
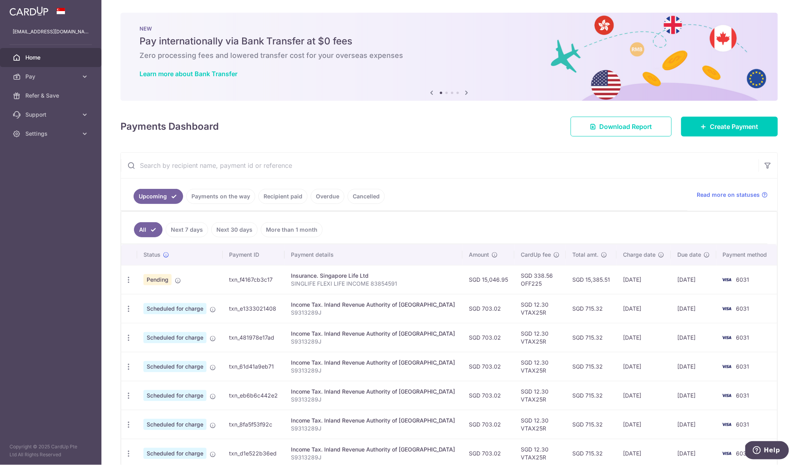
click at [157, 282] on span "Pending" at bounding box center [158, 279] width 28 height 11
click at [332, 284] on p "SINGLIFE FLEXI LIFE INCOME 83854591" at bounding box center [373, 283] width 165 height 8
drag, startPoint x: 397, startPoint y: 286, endPoint x: 411, endPoint y: 288, distance: 13.7
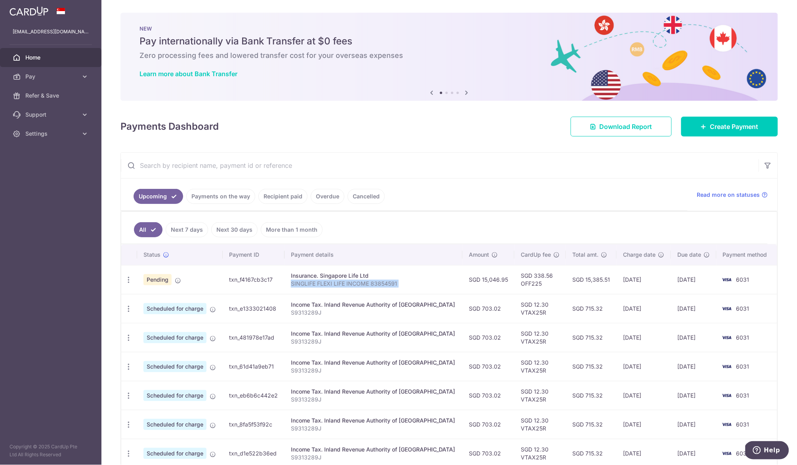
click at [397, 286] on p "SINGLIFE FLEXI LIFE INCOME 83854591" at bounding box center [373, 283] width 165 height 8
click at [409, 276] on div "Insurance. Singapore Life Ltd" at bounding box center [373, 276] width 165 height 8
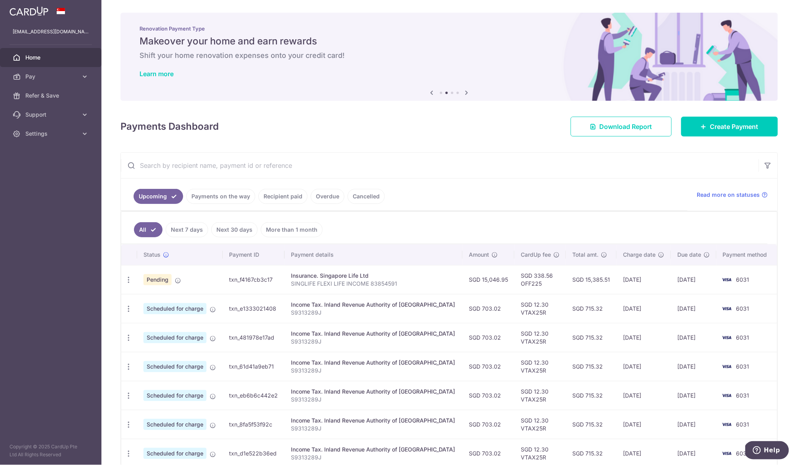
click at [328, 272] on div "Insurance. Singapore Life Ltd" at bounding box center [373, 276] width 165 height 8
click at [381, 281] on p "SINGLIFE FLEXI LIFE INCOME 83854591" at bounding box center [373, 283] width 165 height 8
click at [382, 278] on div "Insurance. Singapore Life Ltd" at bounding box center [373, 276] width 165 height 8
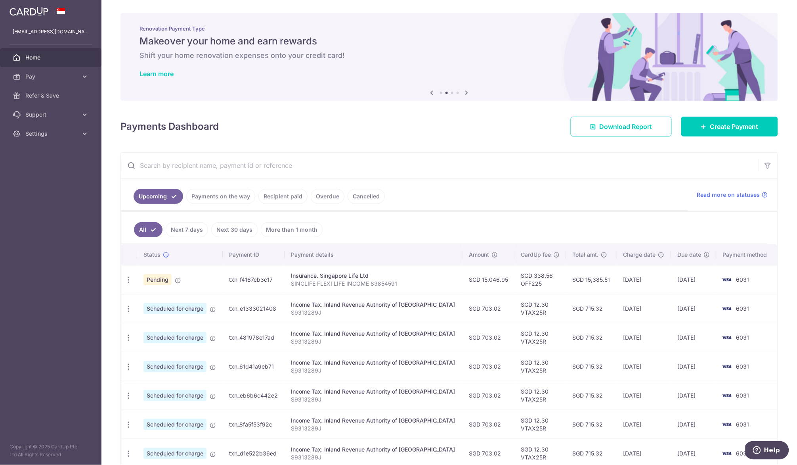
click at [382, 278] on div "Insurance. Singapore Life Ltd" at bounding box center [373, 276] width 165 height 8
click at [387, 273] on div "Insurance. Singapore Life Ltd" at bounding box center [373, 276] width 165 height 8
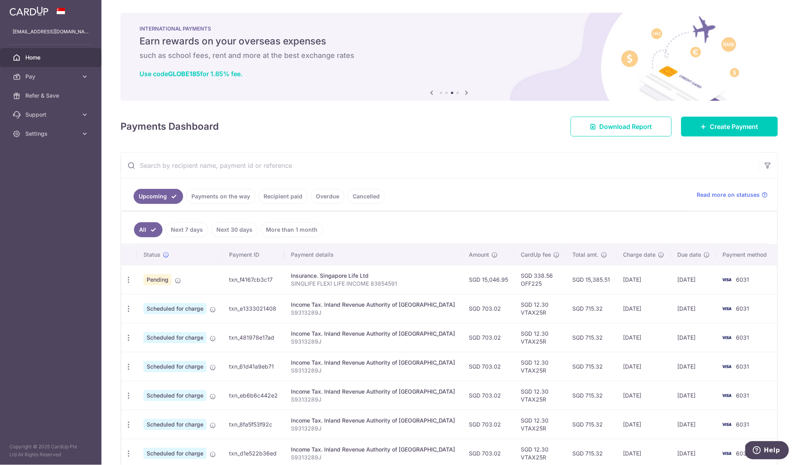
click at [342, 274] on div "Insurance. Singapore Life Ltd" at bounding box center [373, 276] width 165 height 8
drag, startPoint x: 342, startPoint y: 274, endPoint x: 377, endPoint y: 281, distance: 35.5
click at [343, 274] on div "Insurance. Singapore Life Ltd" at bounding box center [373, 276] width 165 height 8
click at [396, 283] on p "SINGLIFE FLEXI LIFE INCOME 83854591" at bounding box center [373, 283] width 165 height 8
